Goal: Use online tool/utility: Utilize a website feature to perform a specific function

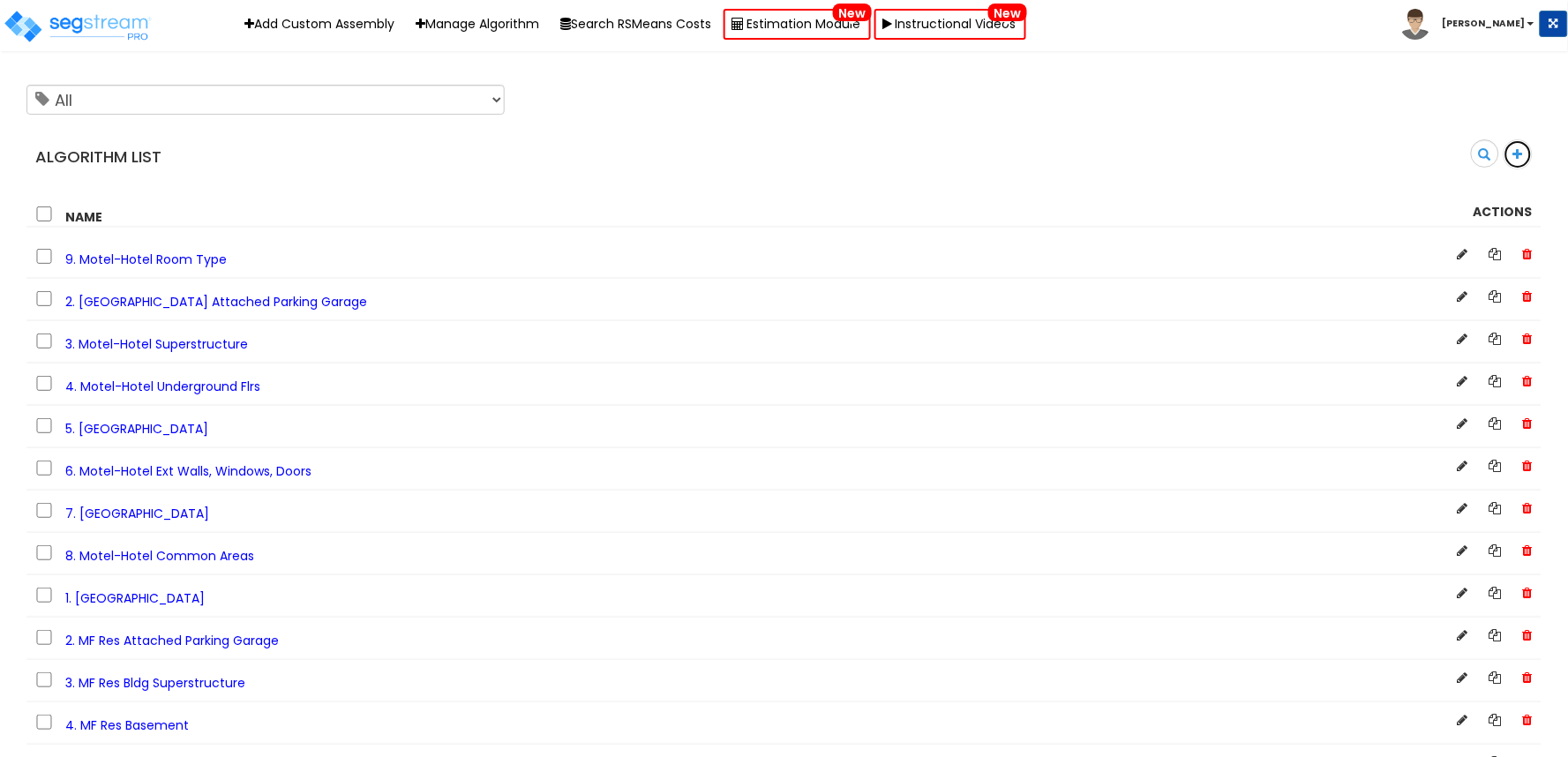
click at [1516, 157] on icon at bounding box center [1517, 154] width 10 height 12
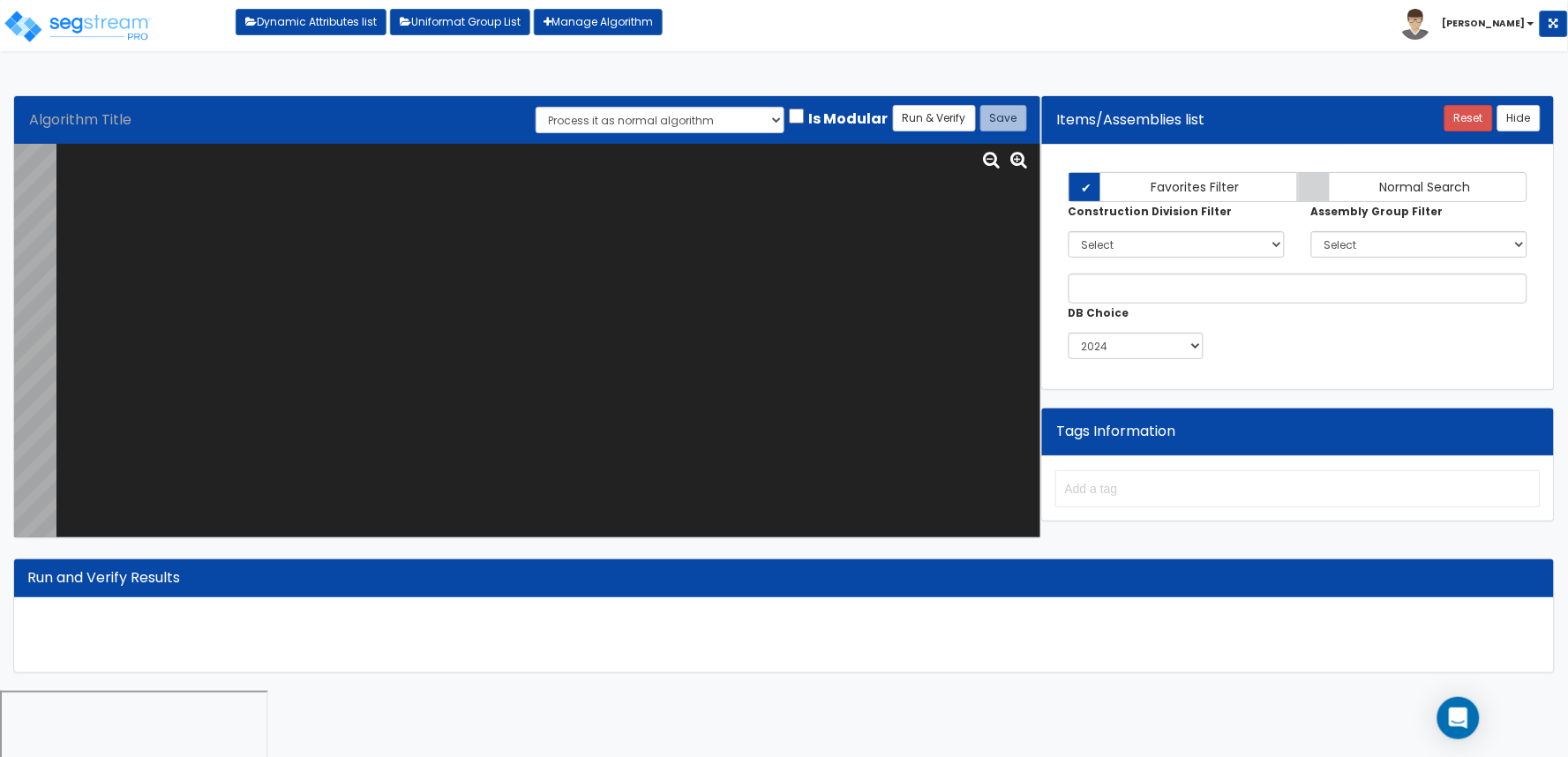
click at [727, 314] on textarea at bounding box center [549, 340] width 984 height 394
paste textarea "# Movie Theater Tenant <loopenabled> var TENANT_NAME="TN0000"; var TENANTFP_SF=…"
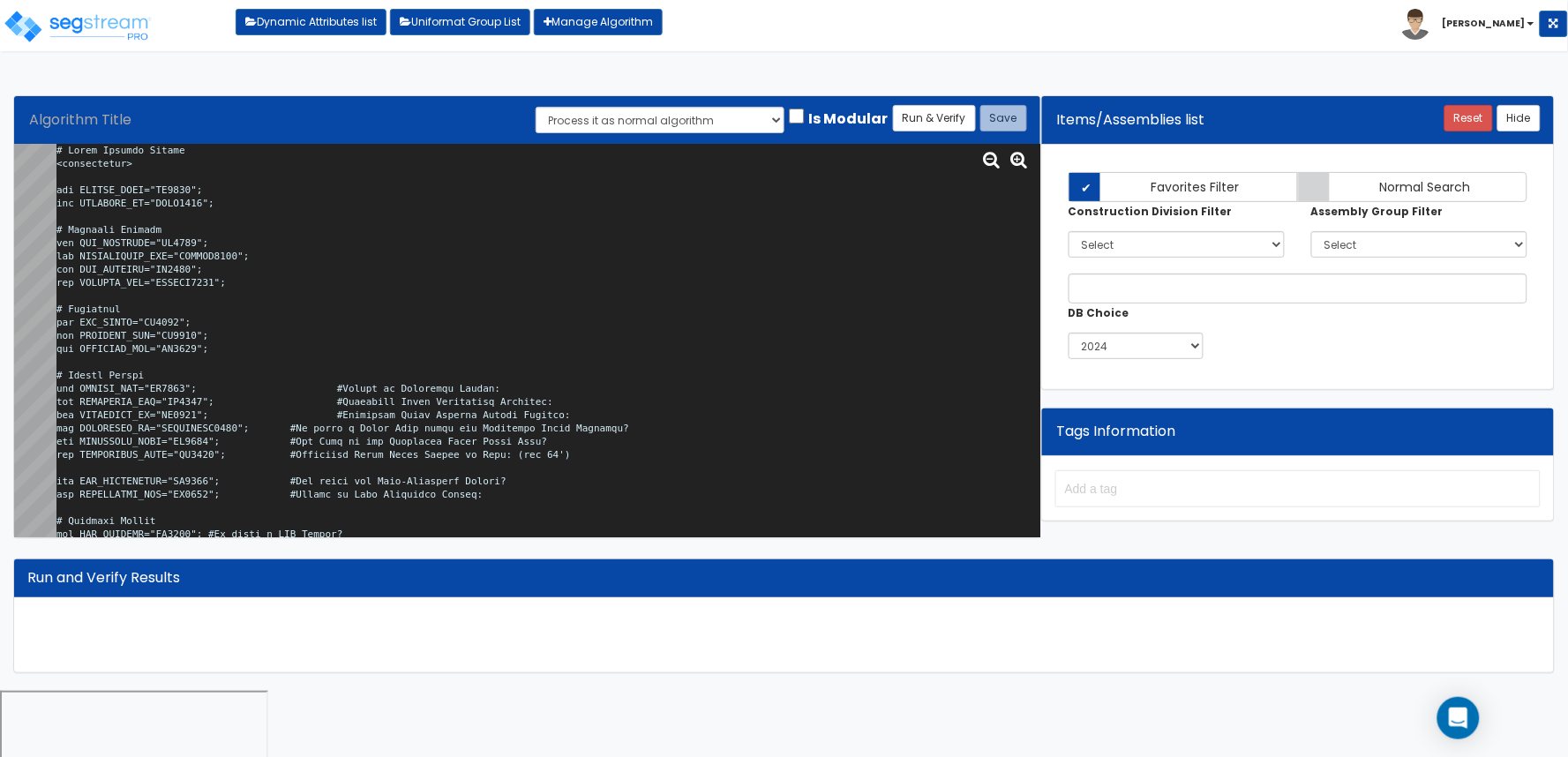
scroll to position [47360, 0]
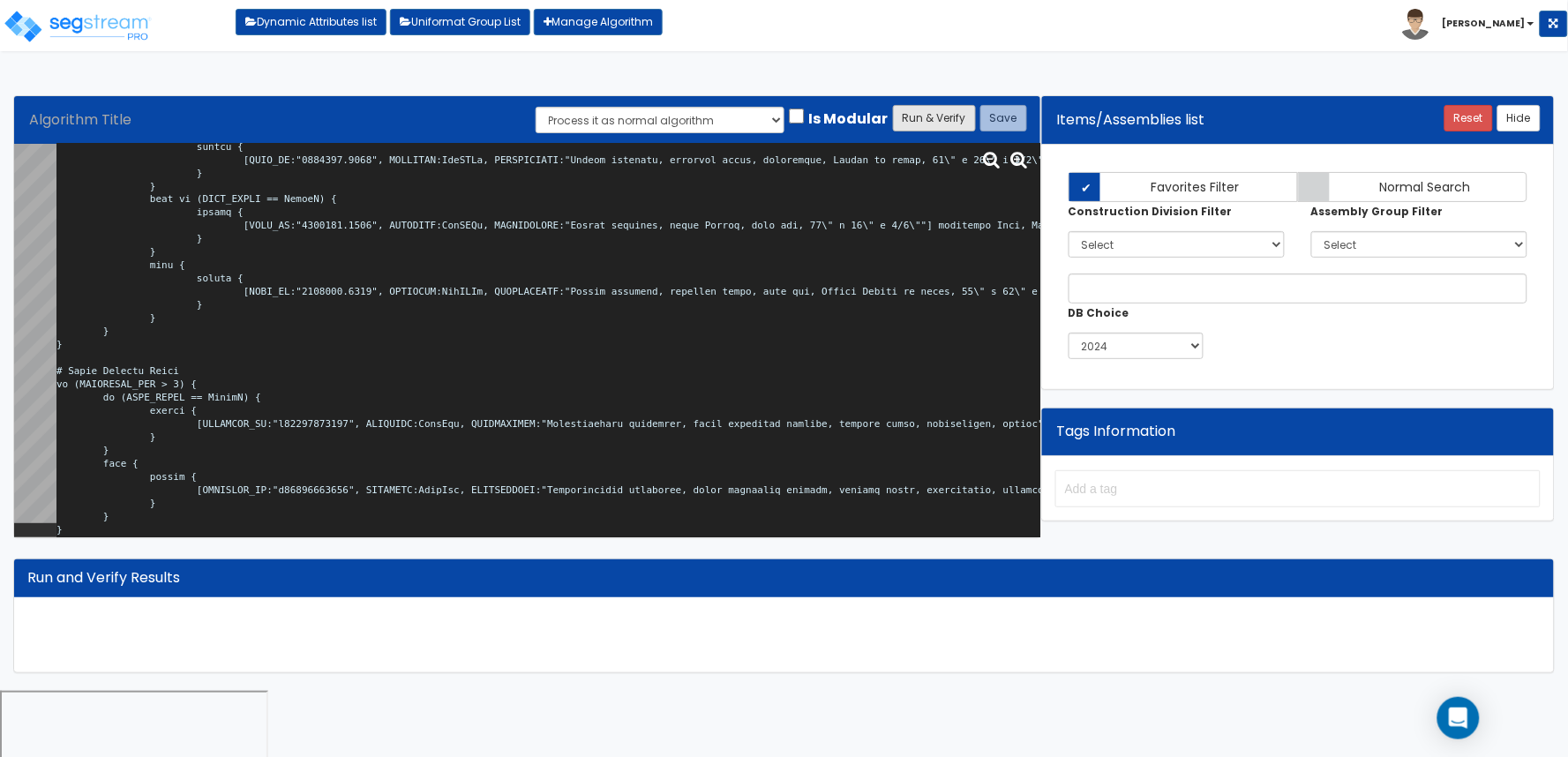
type textarea "# Movie Theater Tenant <loopenabled> var TENANT_NAME="TN0000"; var TENANTFP_SF=…"
click at [928, 118] on button "Run & Verify" at bounding box center [934, 118] width 83 height 27
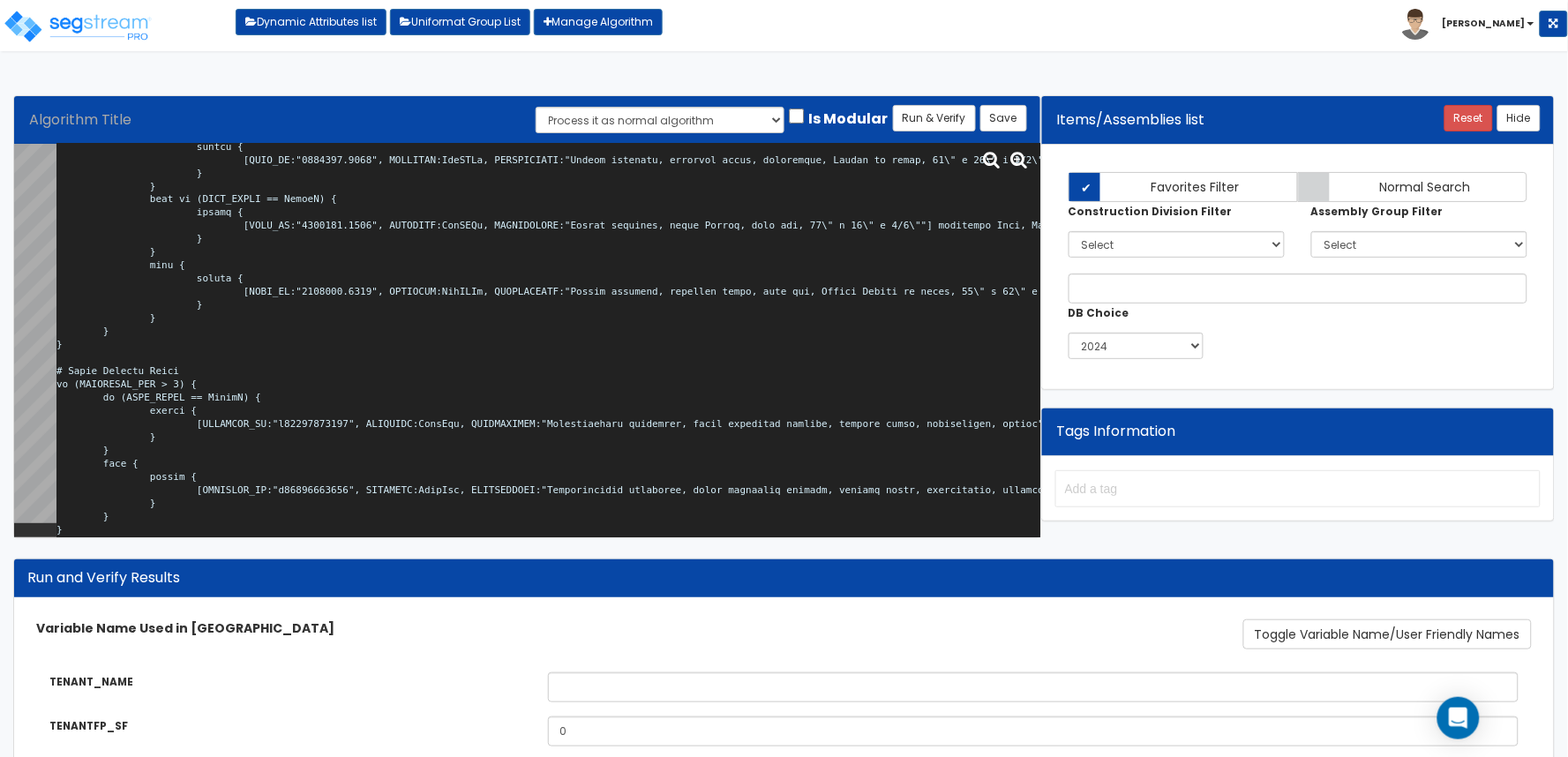
click at [592, 319] on textarea at bounding box center [549, 340] width 984 height 394
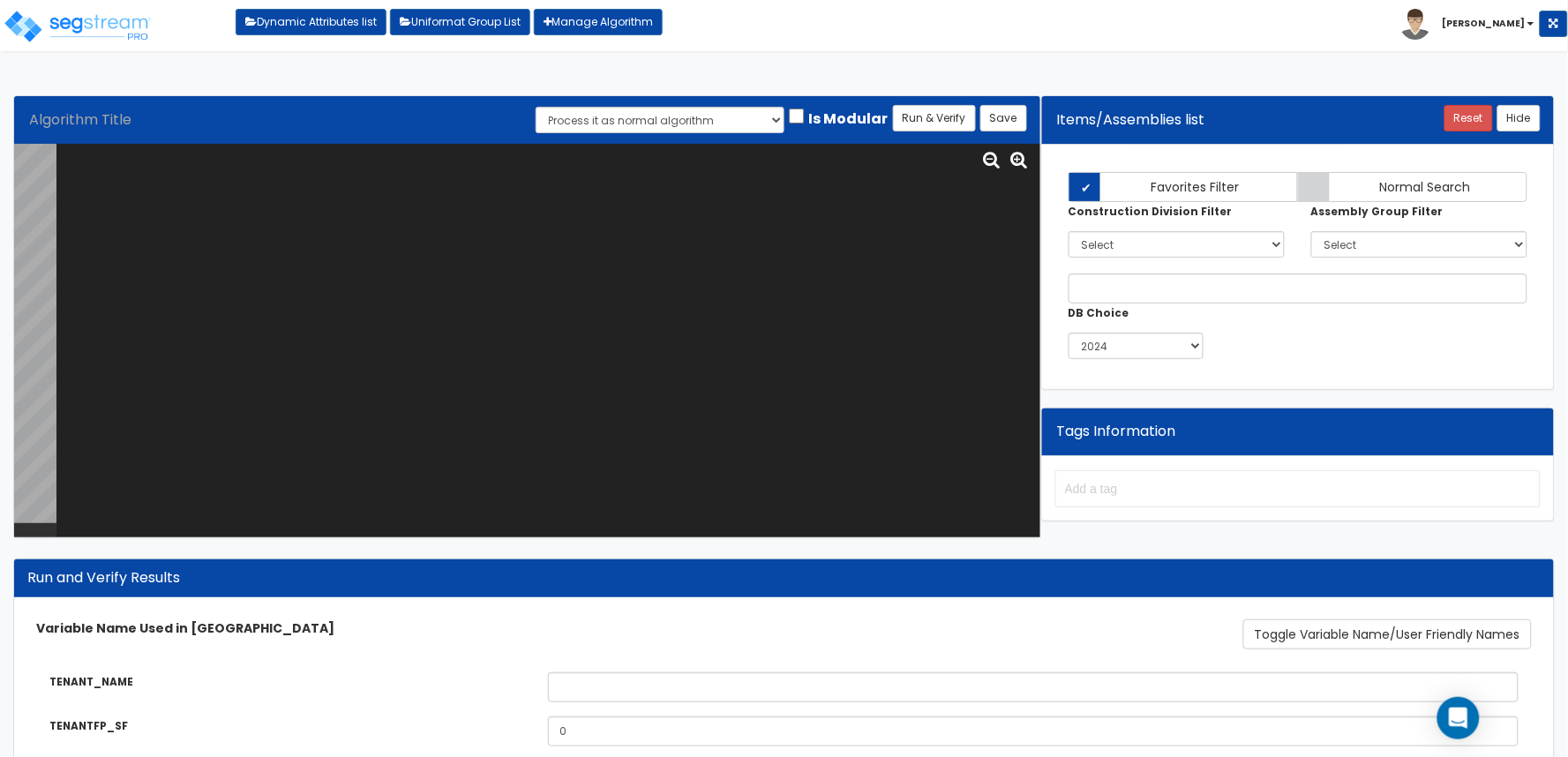
scroll to position [0, 0]
paste textarea "# Movie Theater Tenant Int <loopenabled> var TENANT_NAME="TN0000"; var TENANTFP…"
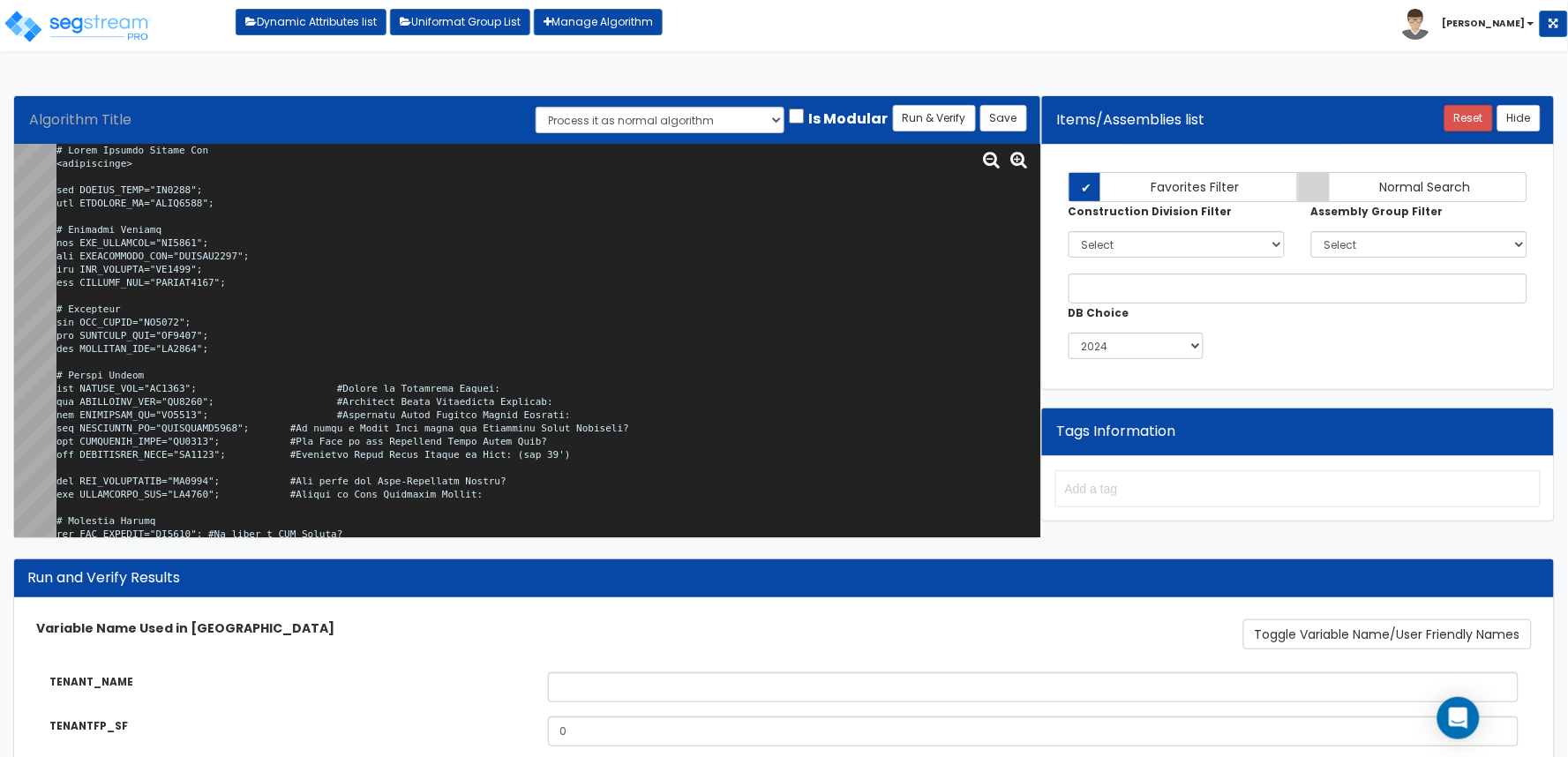
scroll to position [34986, 0]
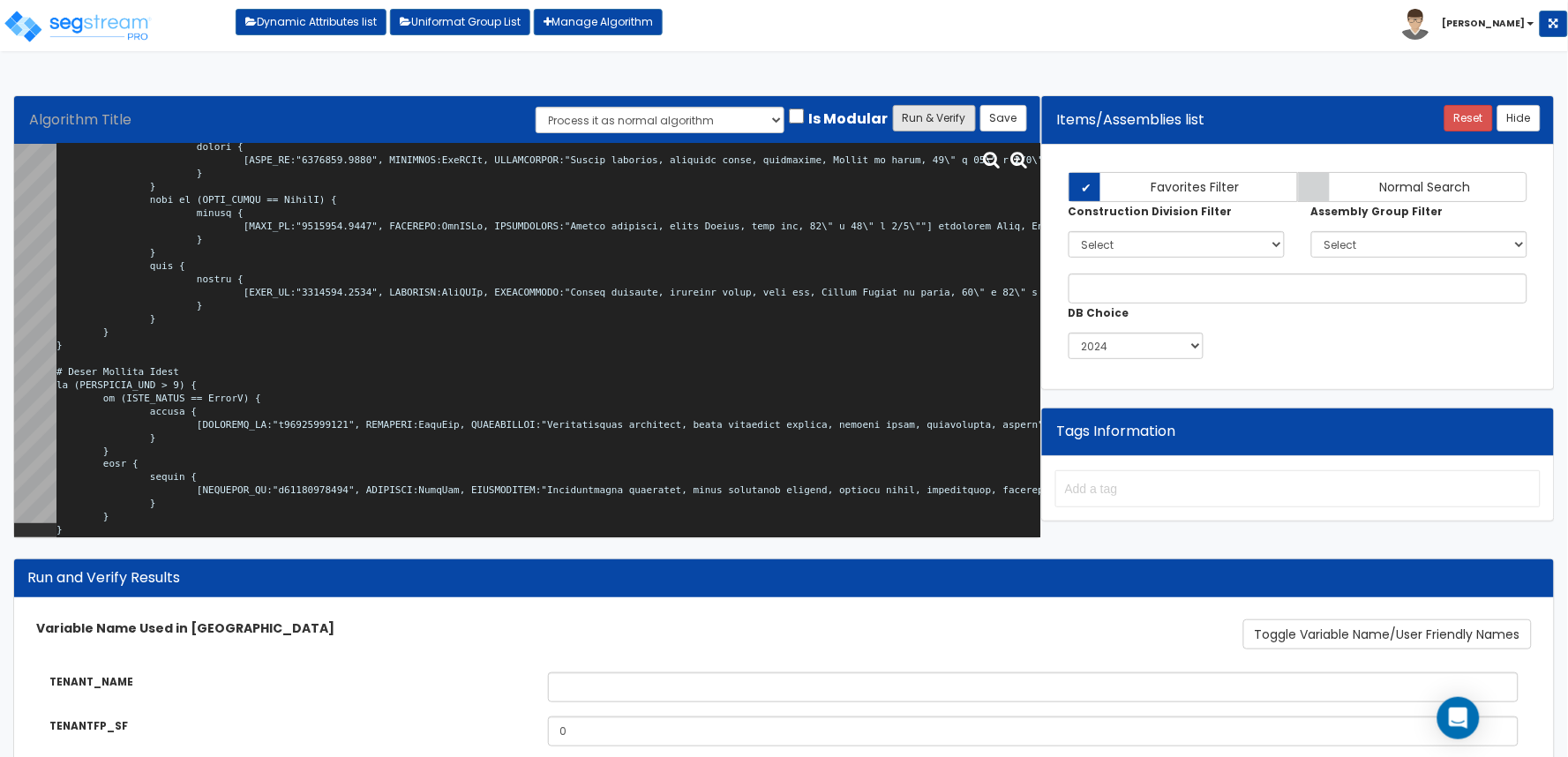
type textarea "# Movie Theater Tenant Int <loopenabled> var TENANT_NAME="TN0000"; var TENANTFP…"
click at [919, 124] on button "Run & Verify" at bounding box center [934, 118] width 83 height 27
click at [593, 313] on textarea at bounding box center [549, 340] width 984 height 394
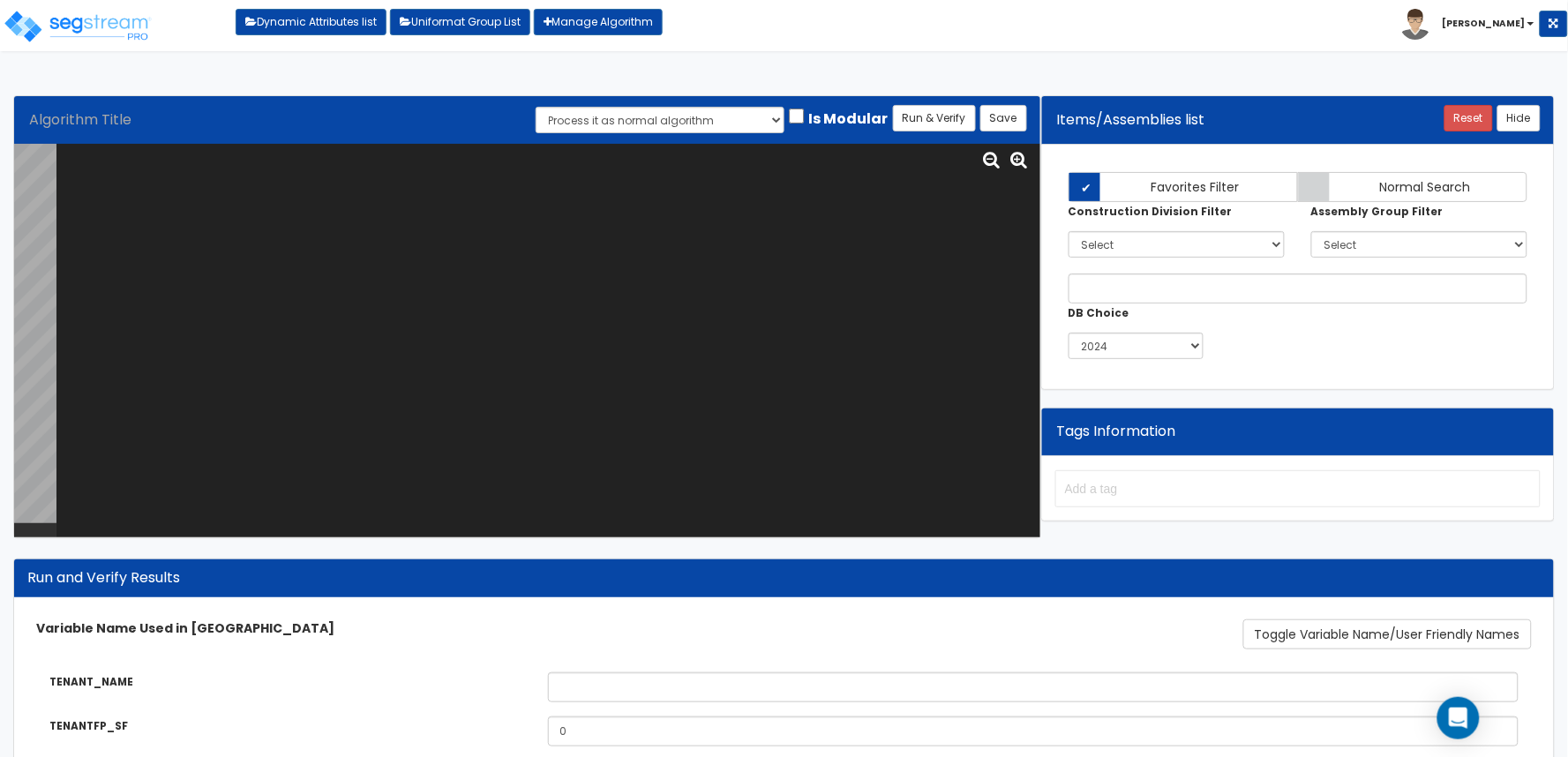
scroll to position [0, 0]
paste textarea "# Movie Theater Auditorium <loopenabled> var MOVIETHTR_NAME="RUTN0000"; var MOV…"
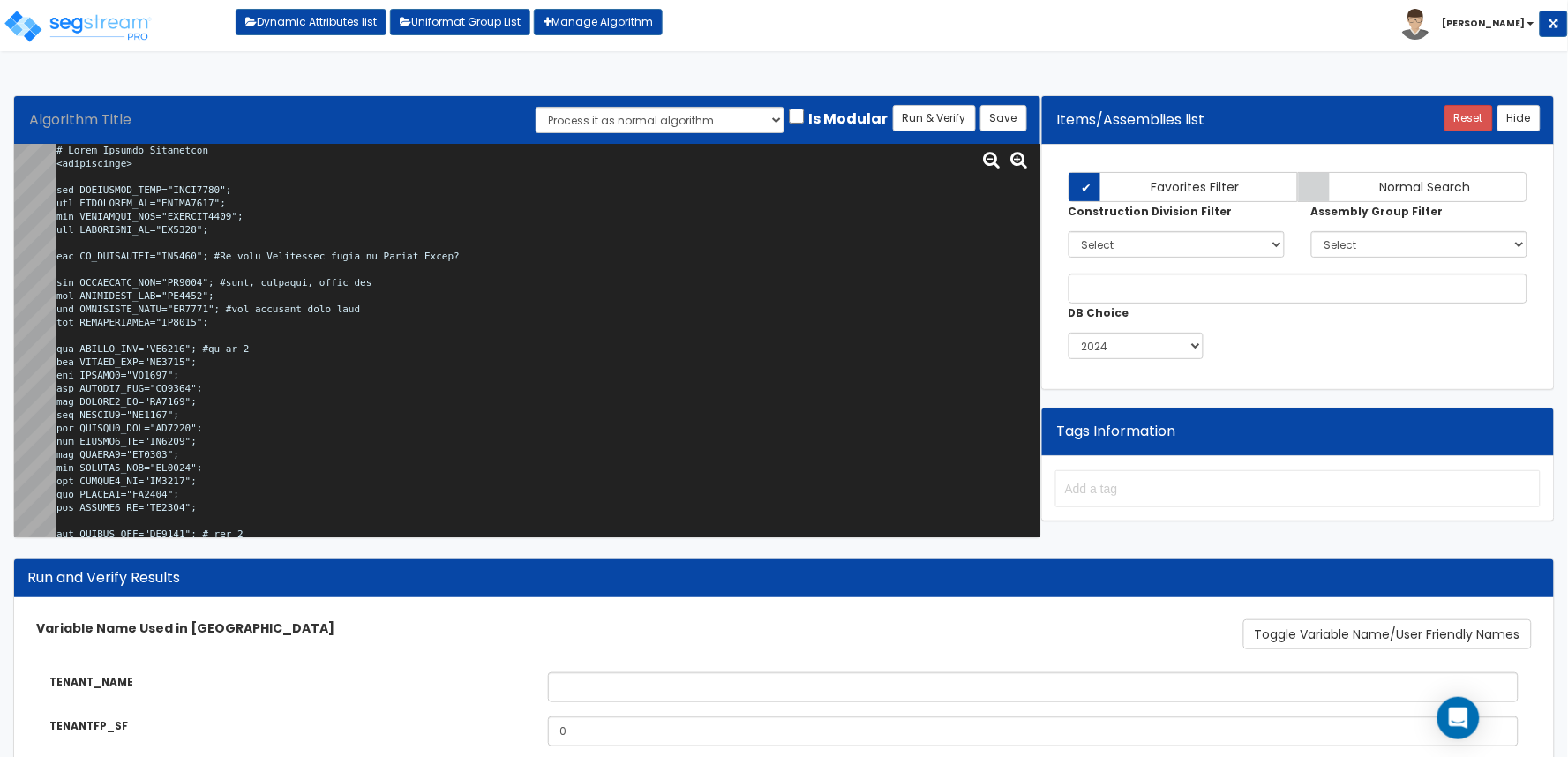
scroll to position [15092, 0]
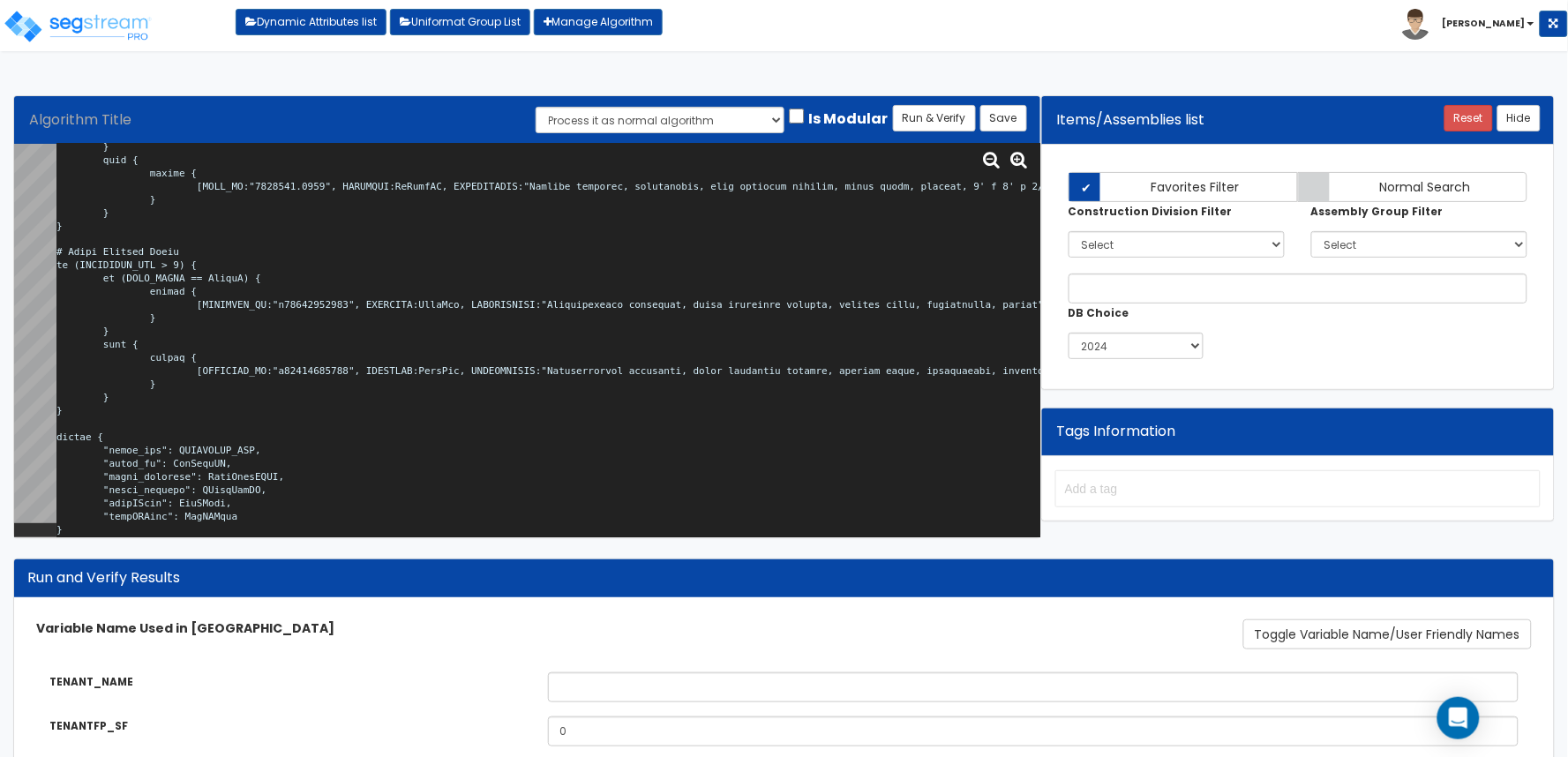
type textarea "# Movie Theater Auditorium <loopenabled> var MOVIETHTR_NAME="RUTN0000"; var MOV…"
click at [909, 136] on div "Algorithm Title Save Run & Verify Process it as normal algorithm Process it as …" at bounding box center [527, 121] width 1026 height 48
click at [913, 127] on button "Run & Verify" at bounding box center [934, 118] width 83 height 27
click at [805, 355] on textarea at bounding box center [549, 340] width 984 height 394
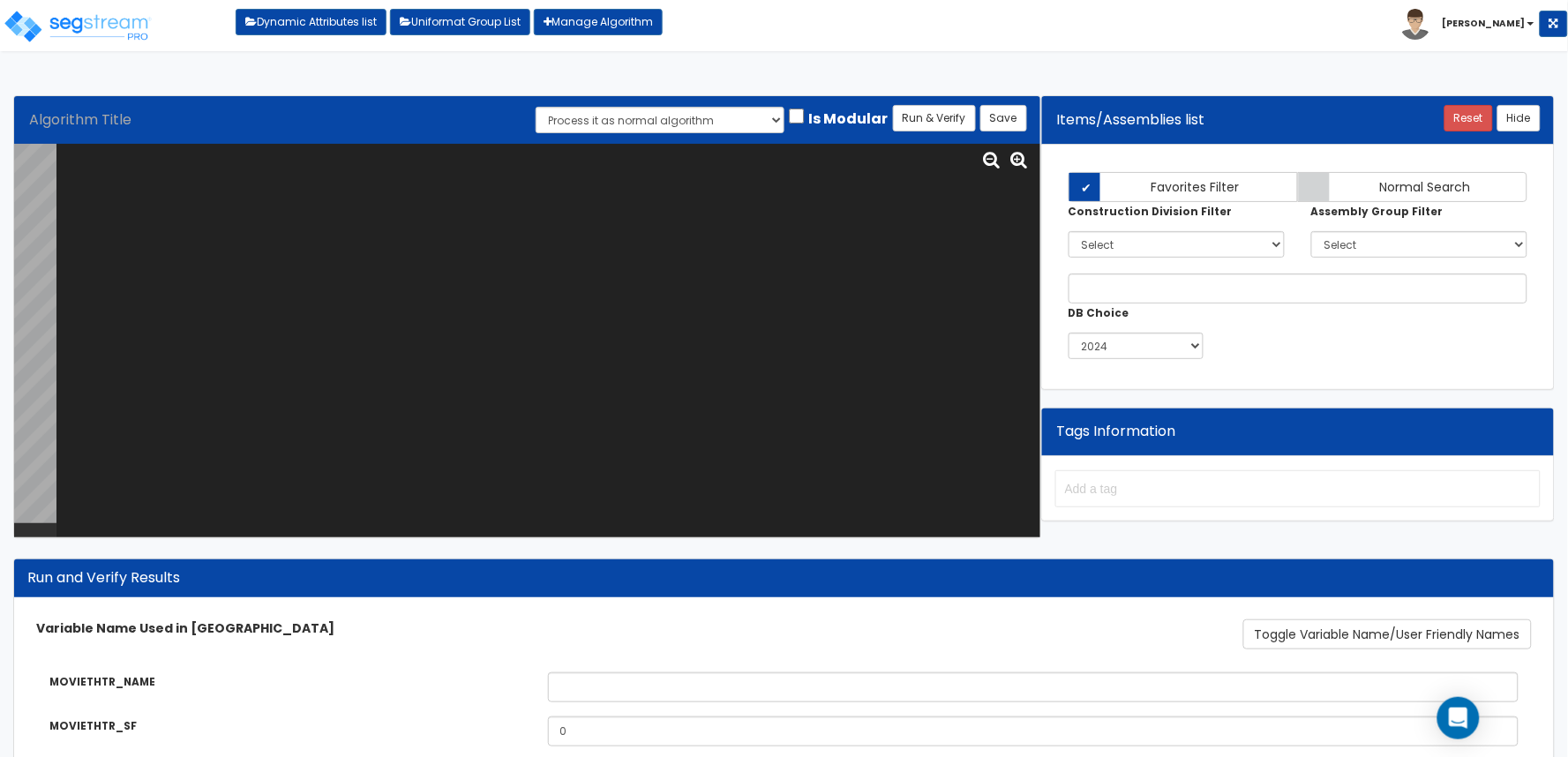
scroll to position [0, 0]
paste textarea "# Movie Theater Tenant <loopenabled> var TENANT_NAME="TN0000"; var TENANTFP_SF=…"
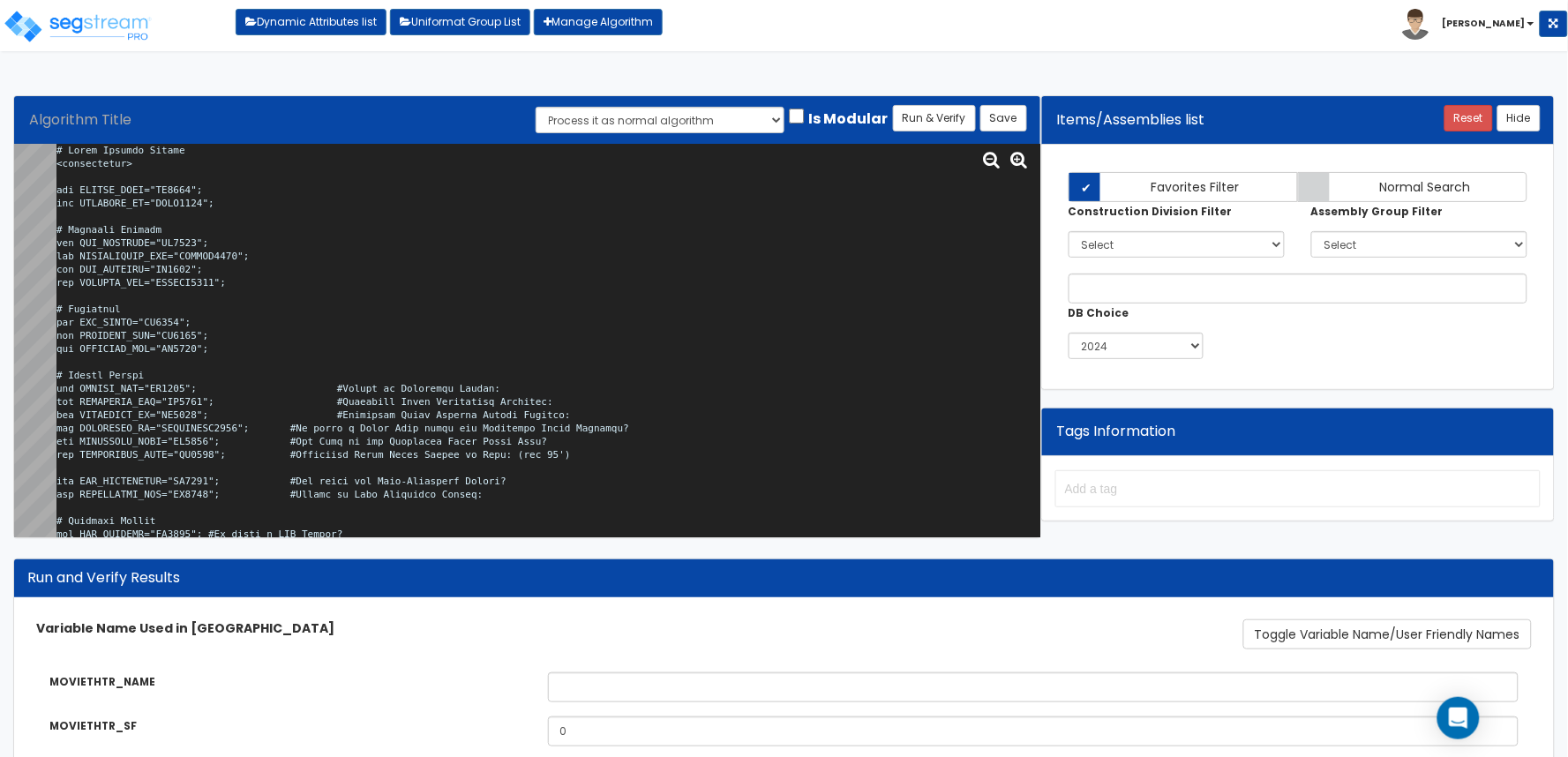
scroll to position [47375, 0]
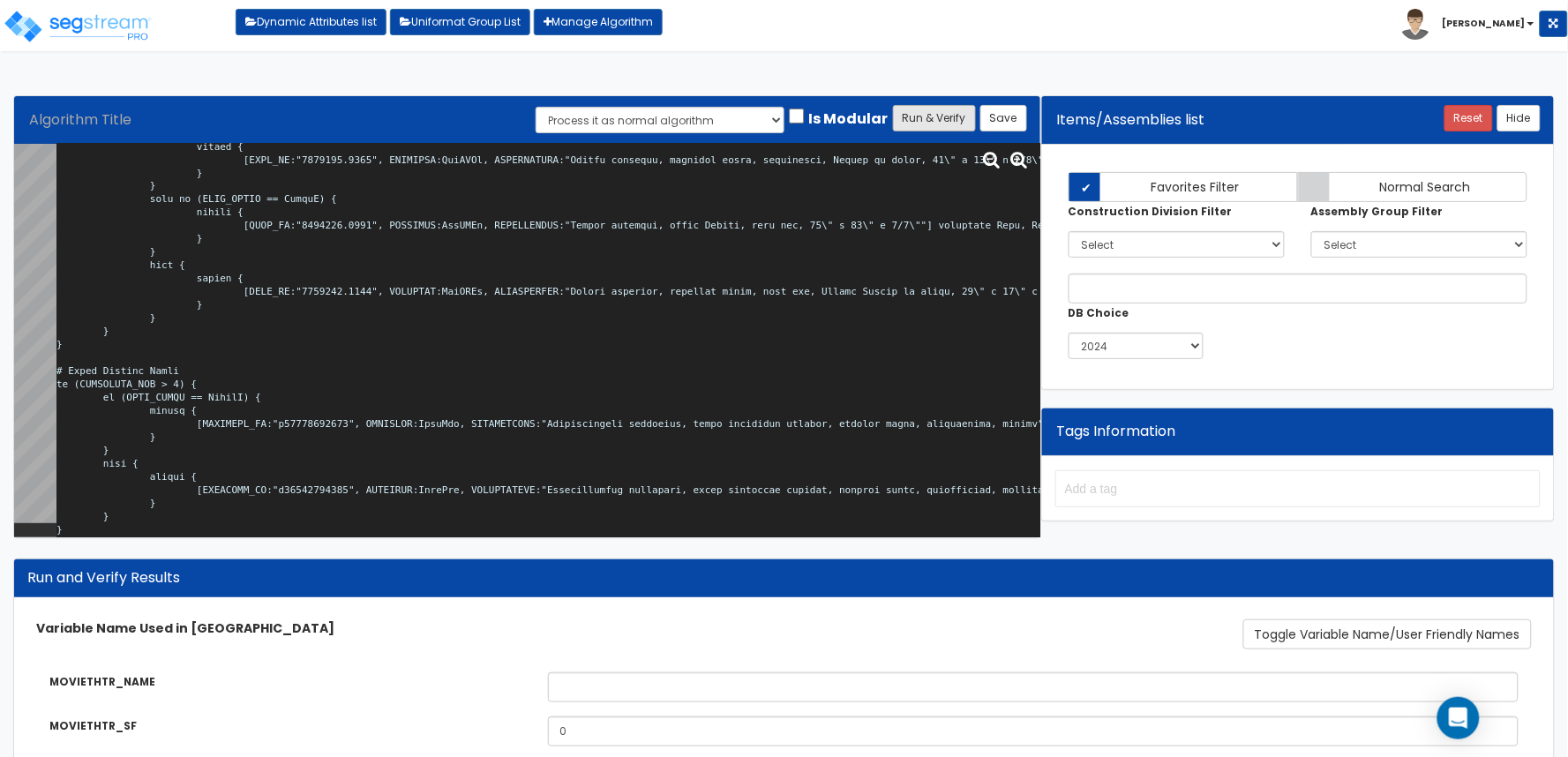
type textarea "# Movie Theater Tenant <loopenabled> var TENANT_NAME="TN0000"; var TENANTFP_SF=…"
click at [941, 107] on button "Run & Verify" at bounding box center [934, 118] width 83 height 27
click at [510, 347] on textarea at bounding box center [549, 340] width 984 height 394
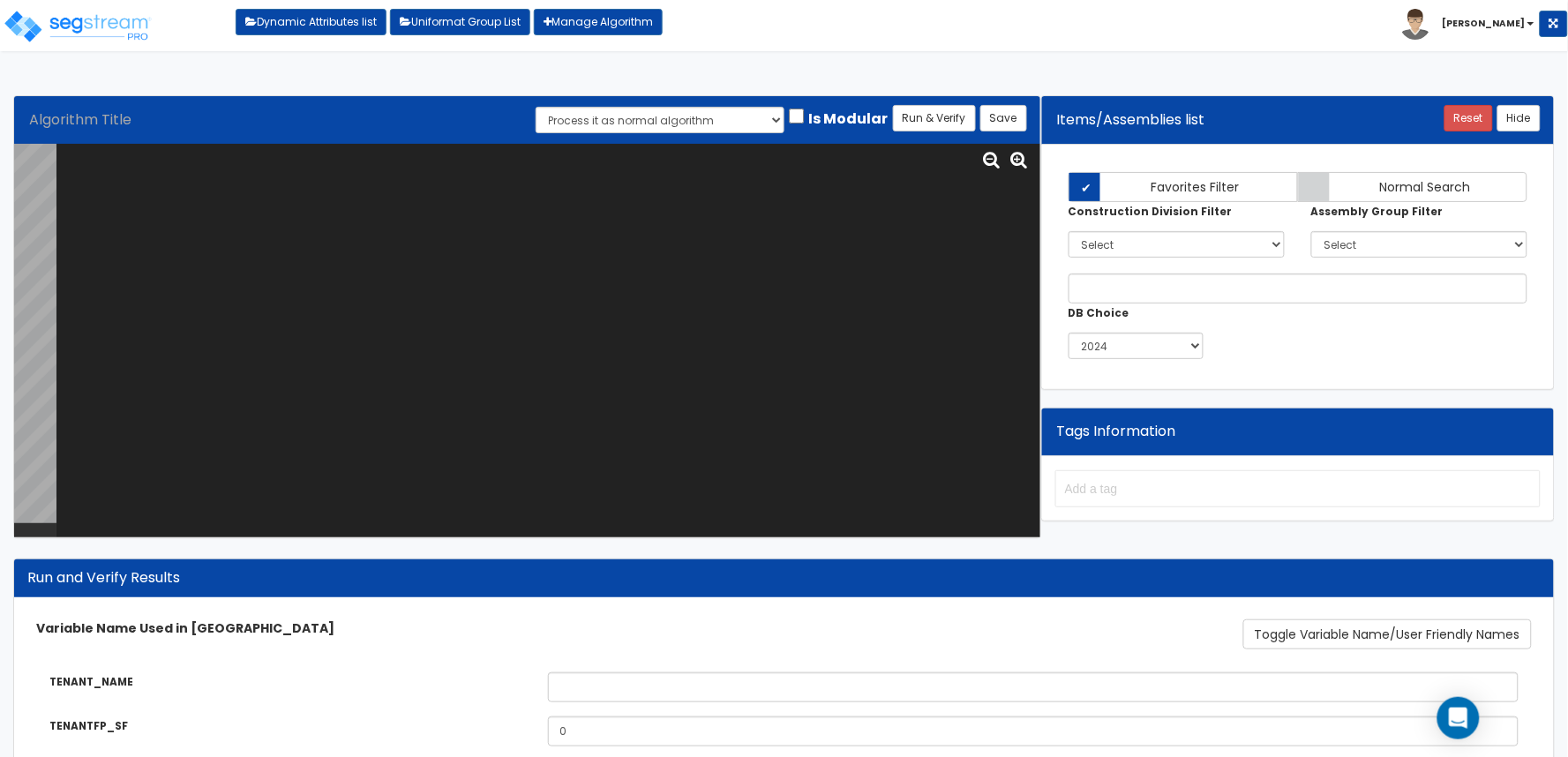
scroll to position [0, 0]
paste textarea "# Movie Theater Tenant Int <loopenabled> var TENANT_NAME="TN0000"; var TENANTFP…"
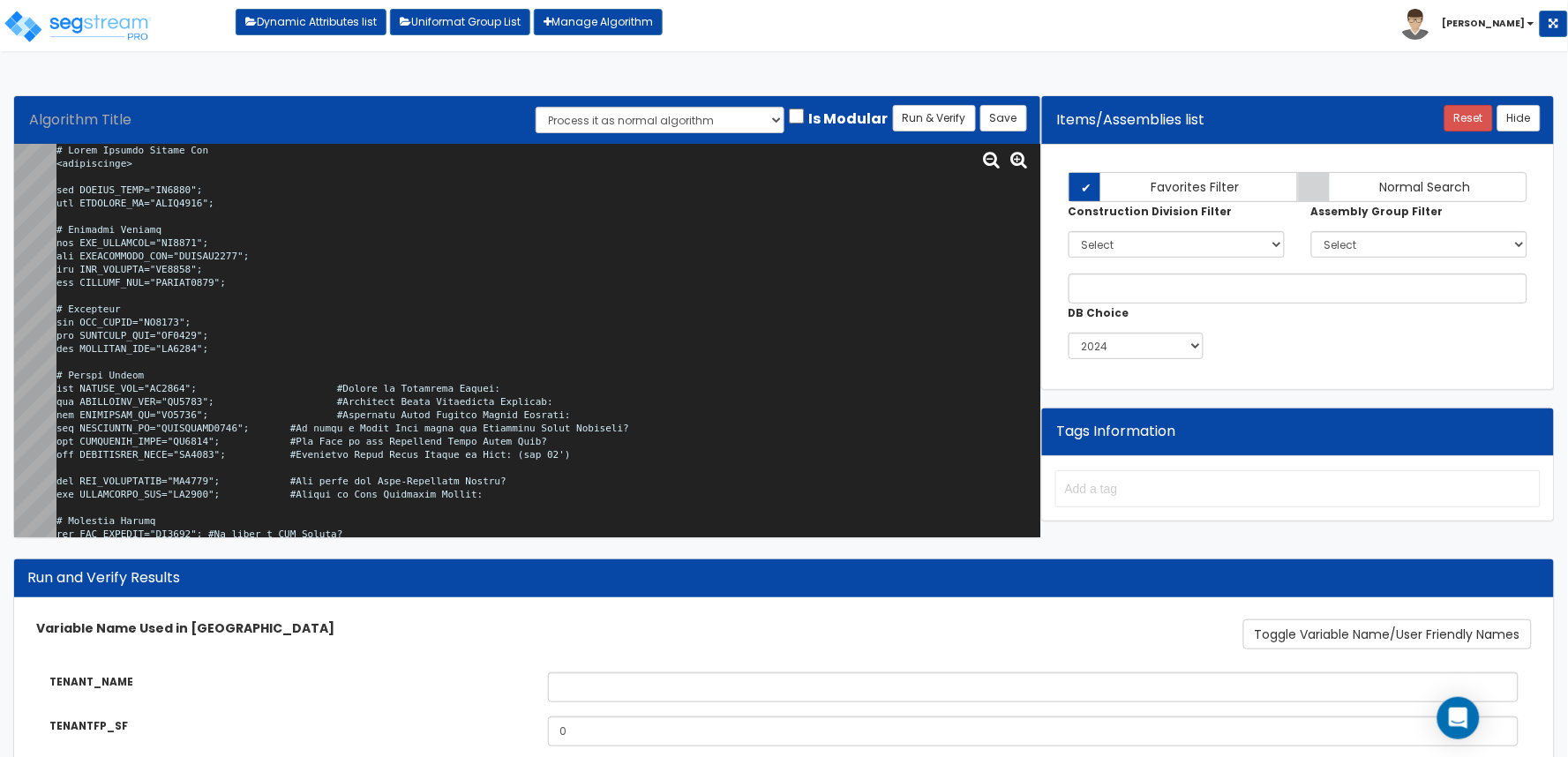
scroll to position [34998, 0]
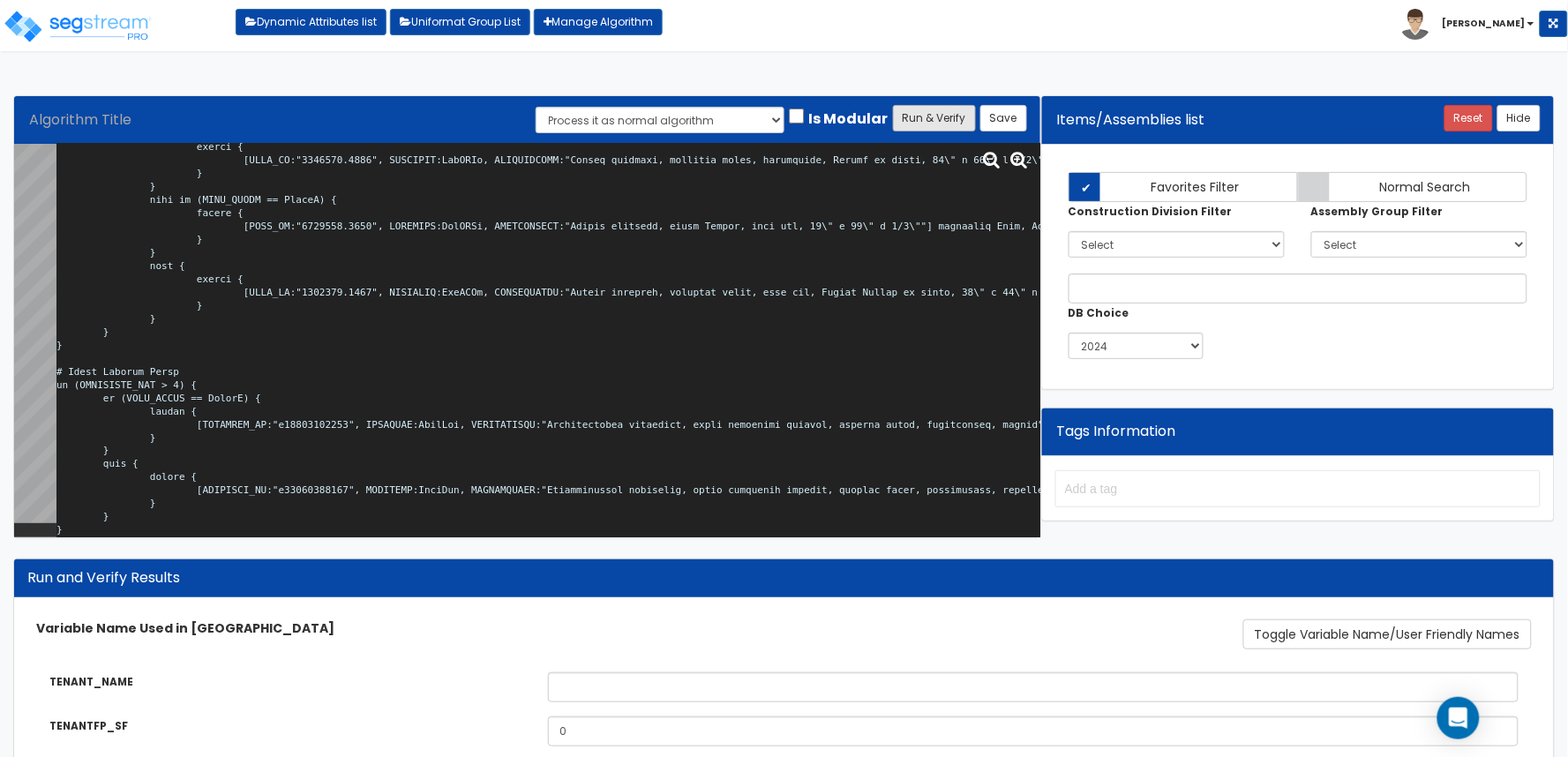
type textarea "# Movie Theater Tenant Int <loopenabled> var TENANT_NAME="TN0000"; var TENANTFP…"
click at [944, 121] on button "Run & Verify" at bounding box center [934, 118] width 83 height 27
